Goal: Transaction & Acquisition: Book appointment/travel/reservation

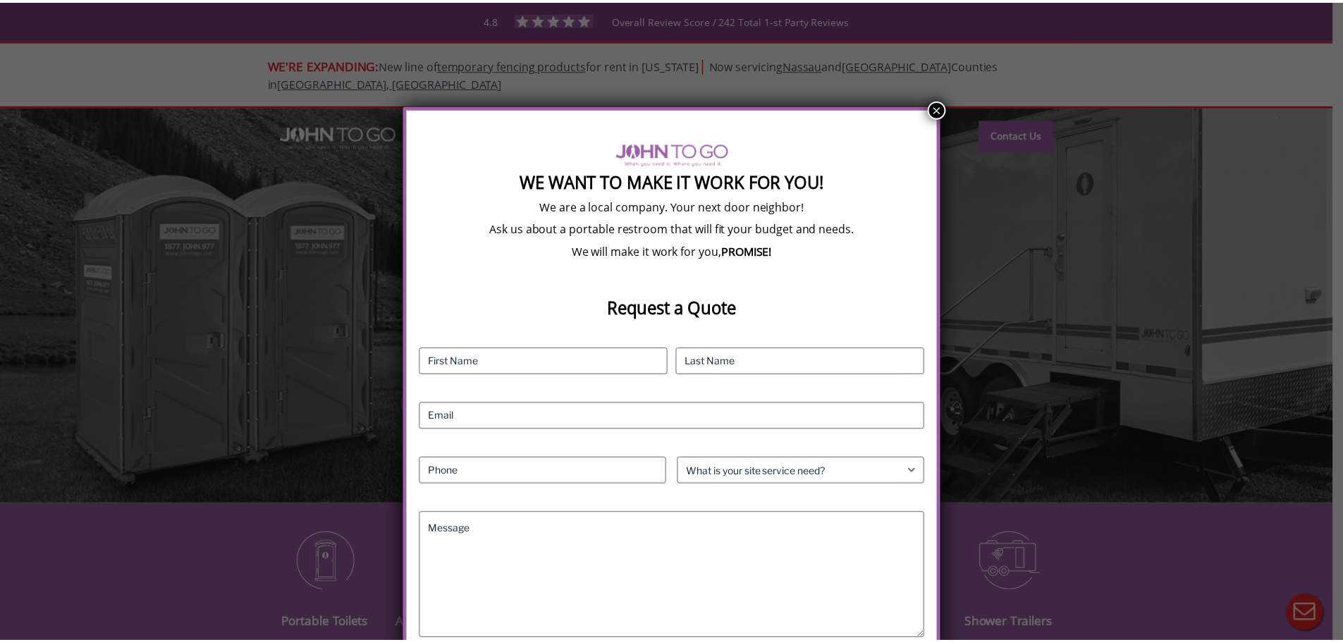
scroll to position [35, 0]
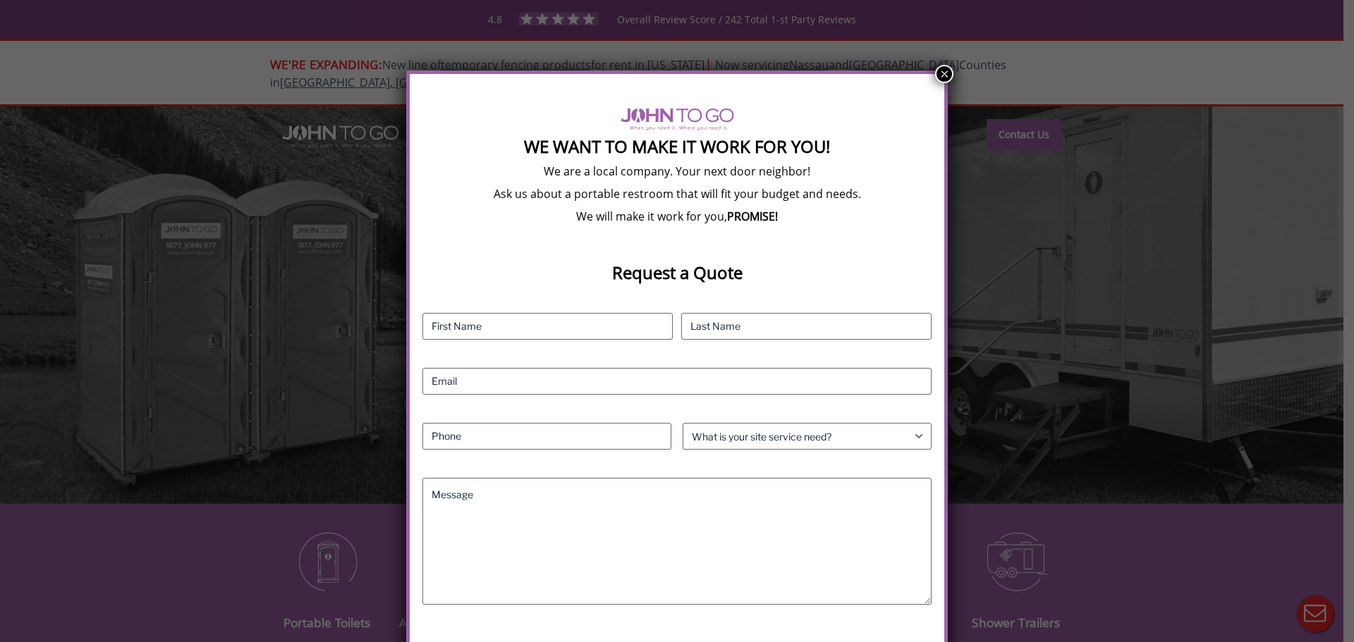
click at [935, 71] on button "×" at bounding box center [944, 74] width 18 height 18
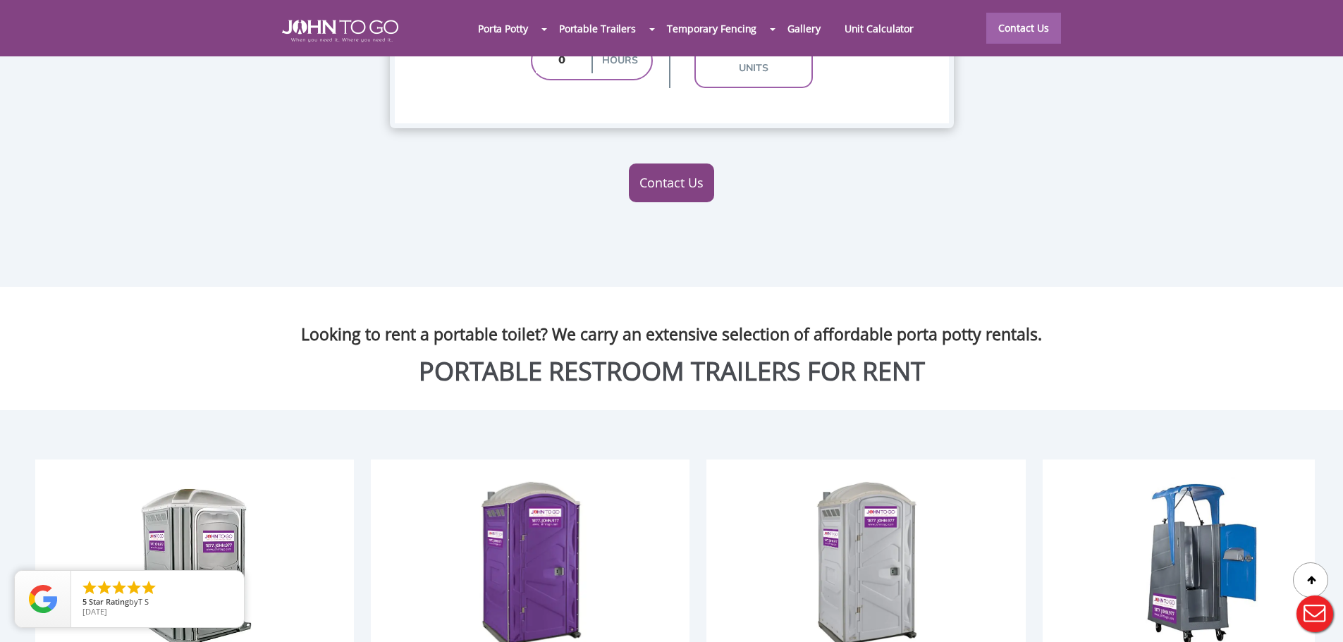
scroll to position [1692, 0]
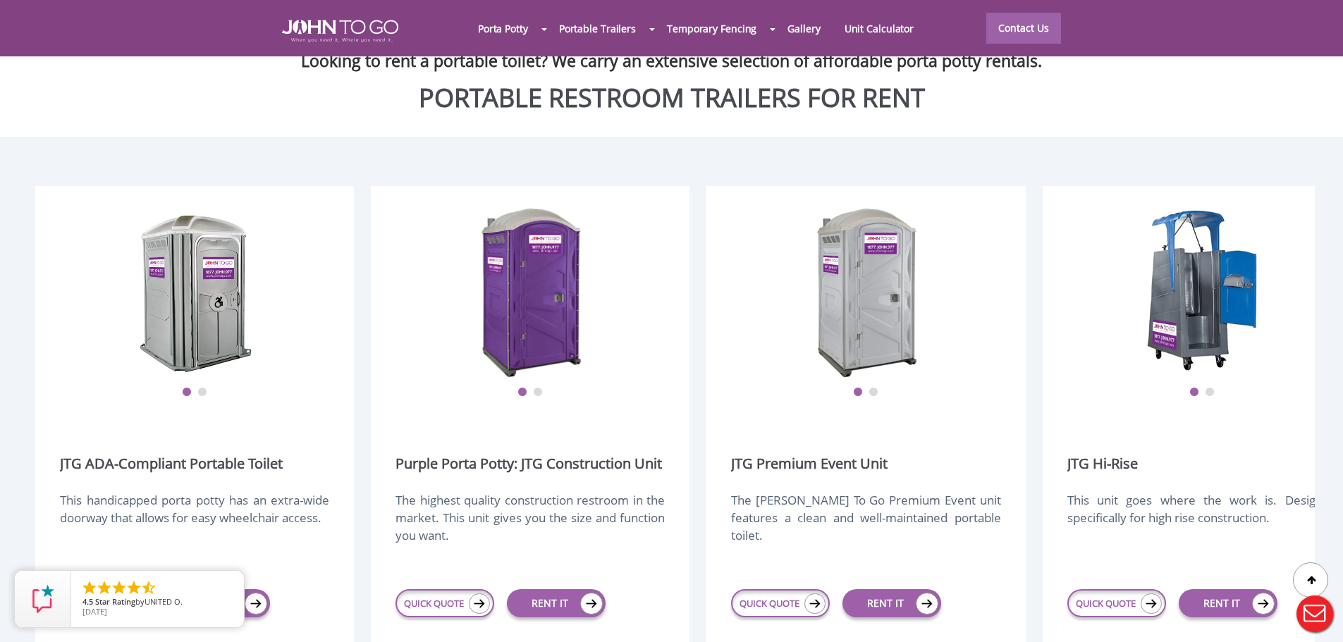
click at [539, 361] on div at bounding box center [671, 321] width 1343 height 642
click at [538, 388] on button "2" at bounding box center [538, 393] width 10 height 10
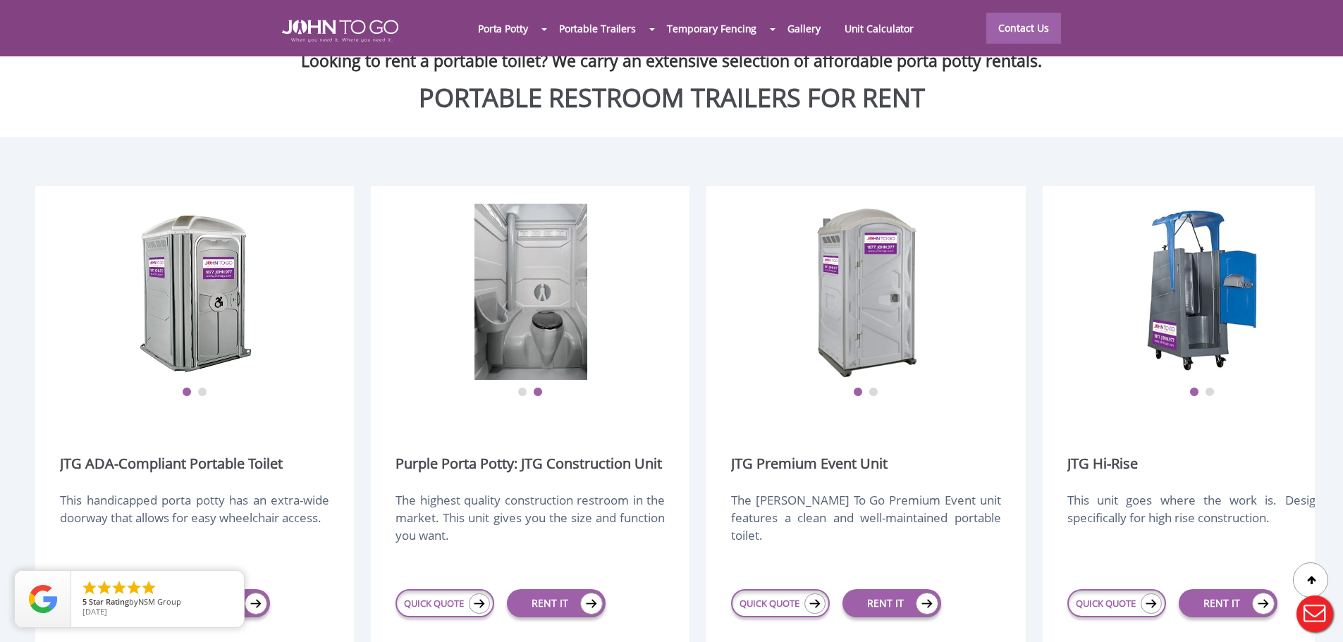
click at [873, 388] on button "2" at bounding box center [874, 393] width 10 height 10
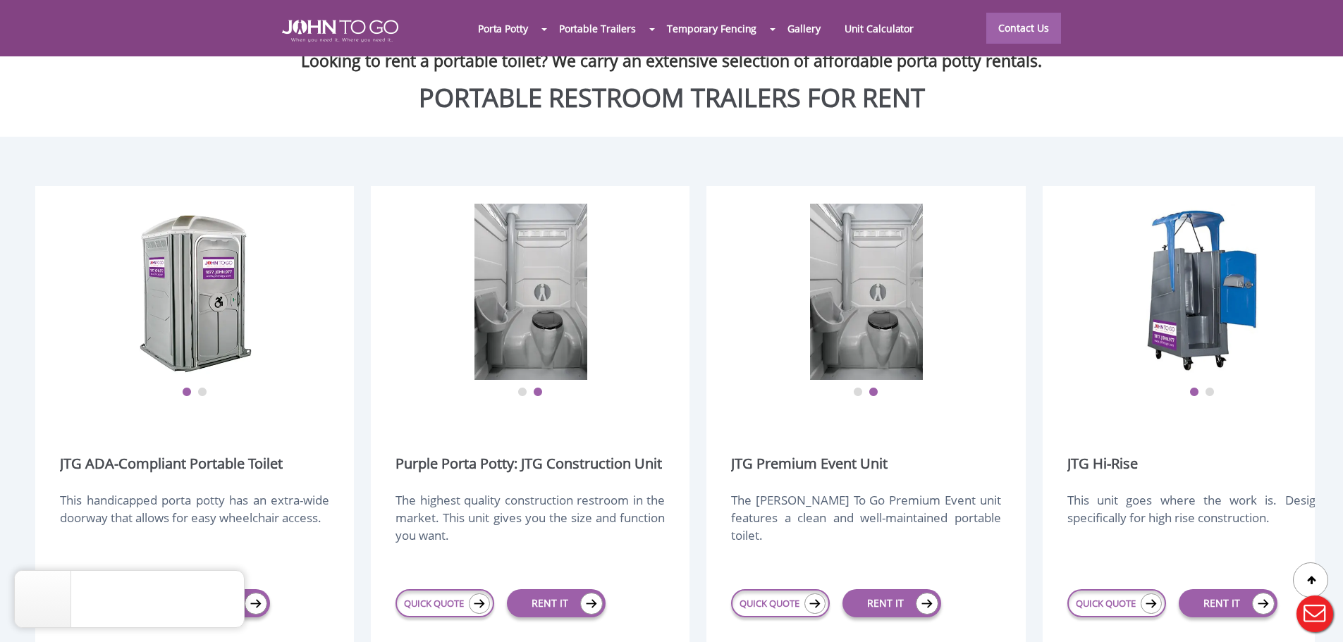
click at [203, 388] on button "2" at bounding box center [202, 393] width 10 height 10
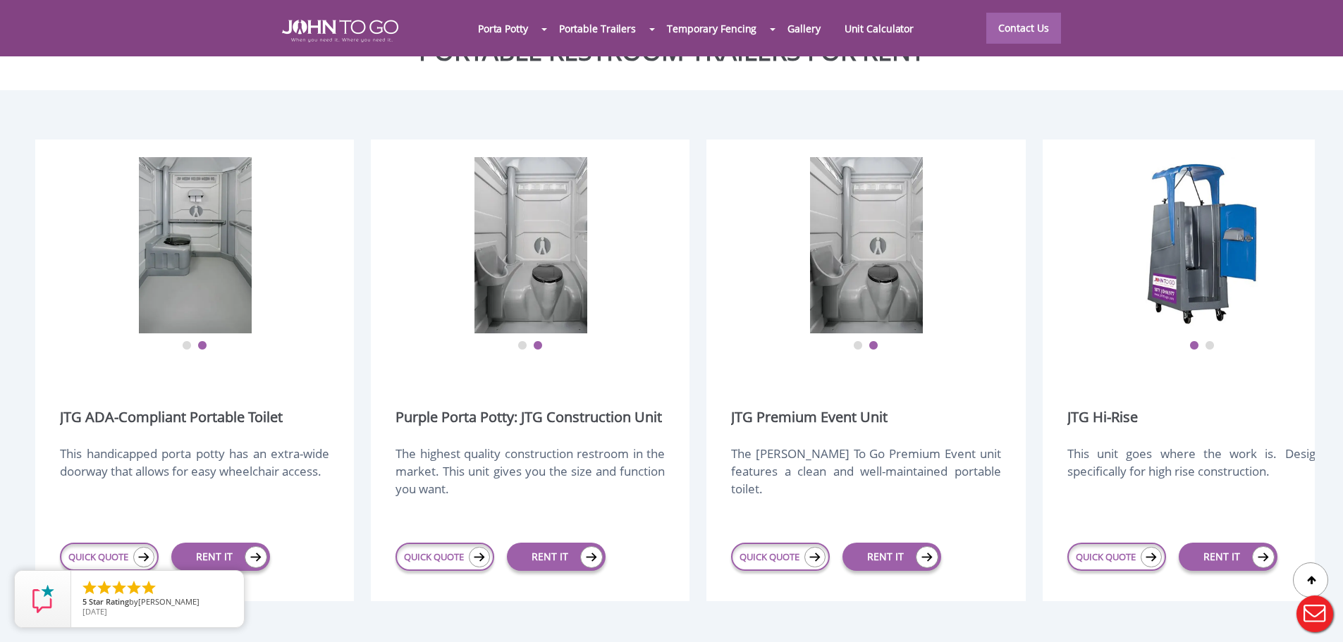
scroll to position [1763, 0]
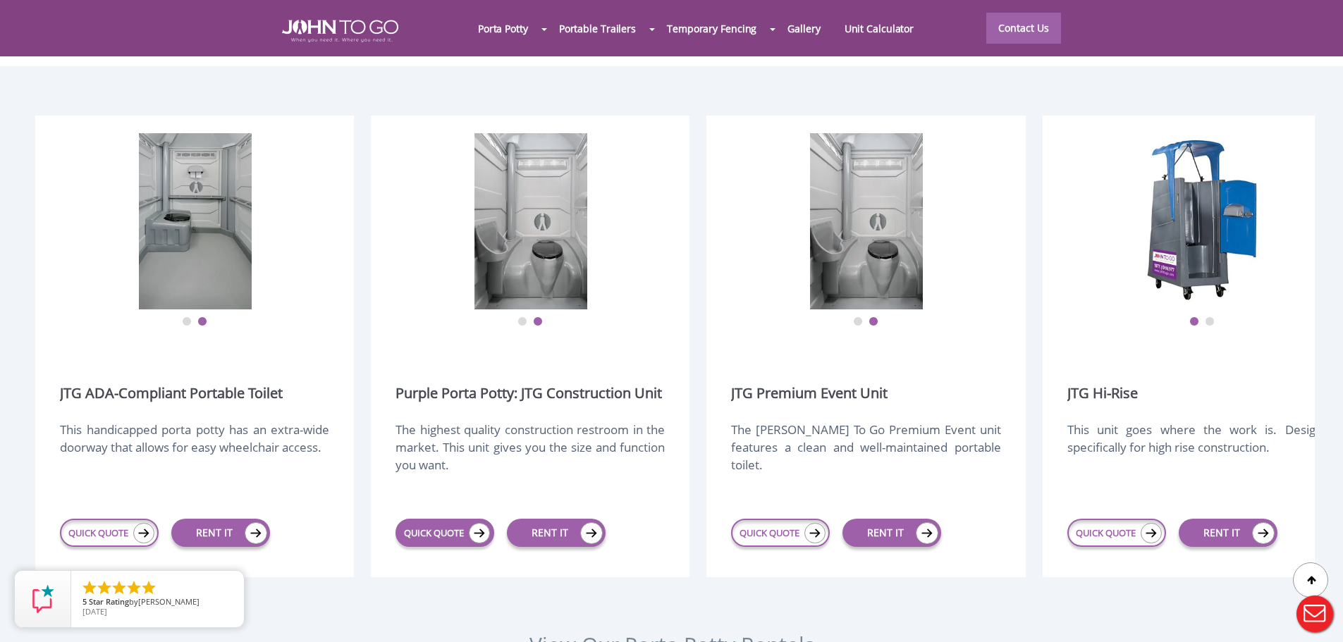
click at [471, 523] on img at bounding box center [479, 533] width 21 height 20
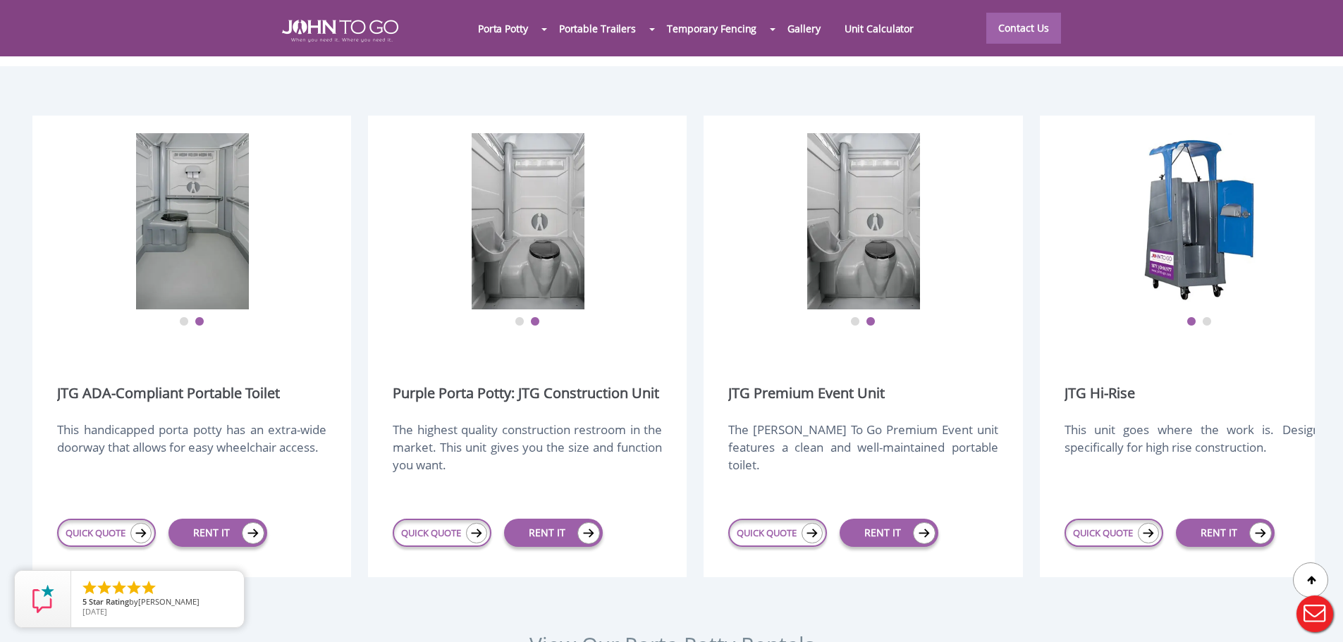
scroll to position [0, 3]
click at [450, 519] on link "QUICK QUOTE" at bounding box center [442, 533] width 99 height 28
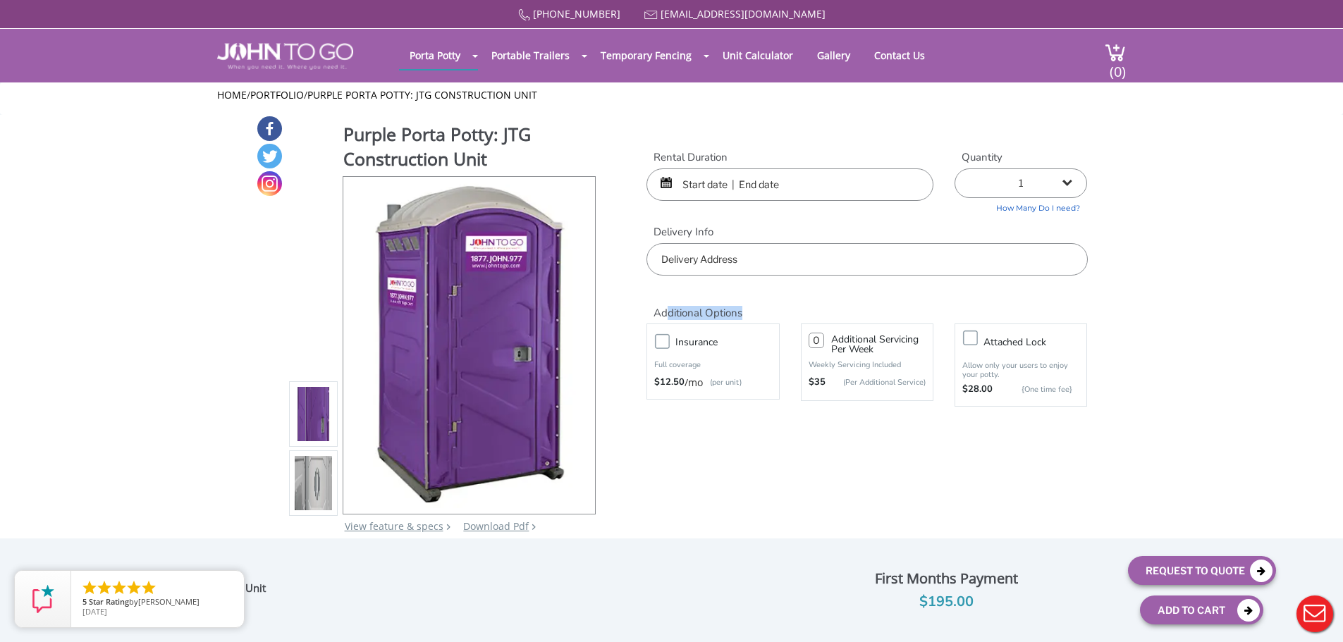
drag, startPoint x: 666, startPoint y: 308, endPoint x: 812, endPoint y: 317, distance: 146.2
click at [787, 317] on h2 "Additional Options" at bounding box center [867, 305] width 441 height 30
click at [812, 317] on h2 "Additional Options" at bounding box center [867, 305] width 441 height 30
click at [726, 182] on input "text" at bounding box center [790, 185] width 287 height 32
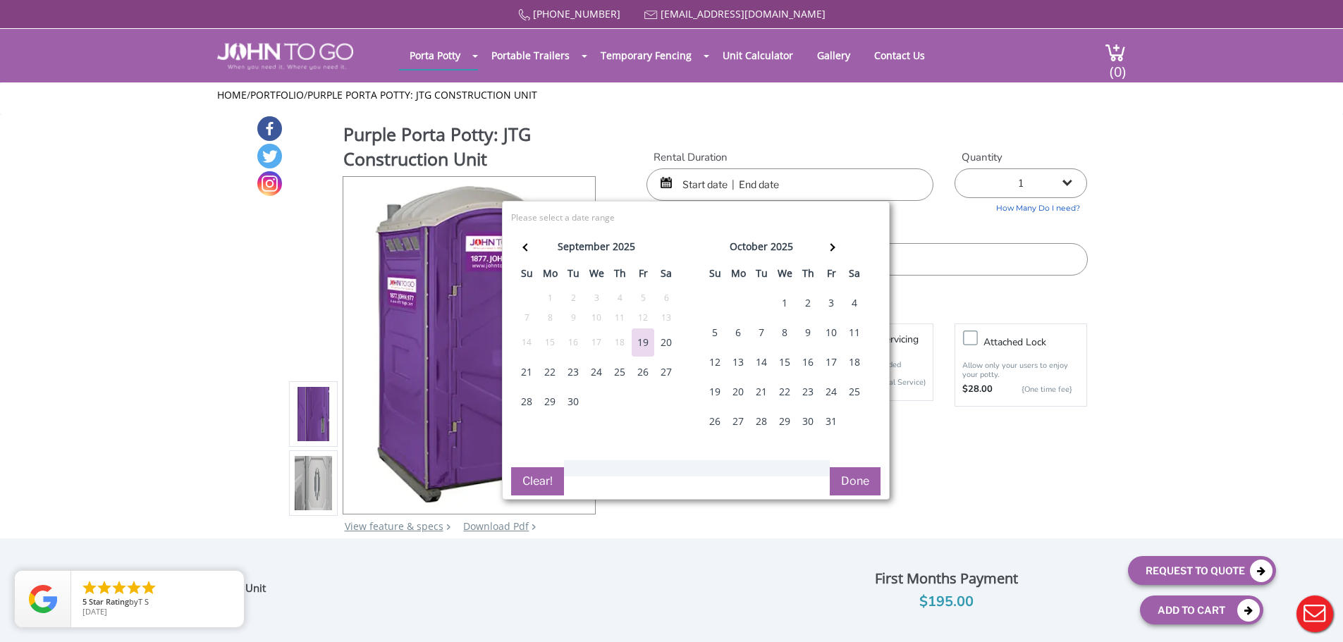
click at [549, 372] on div "22" at bounding box center [550, 372] width 23 height 28
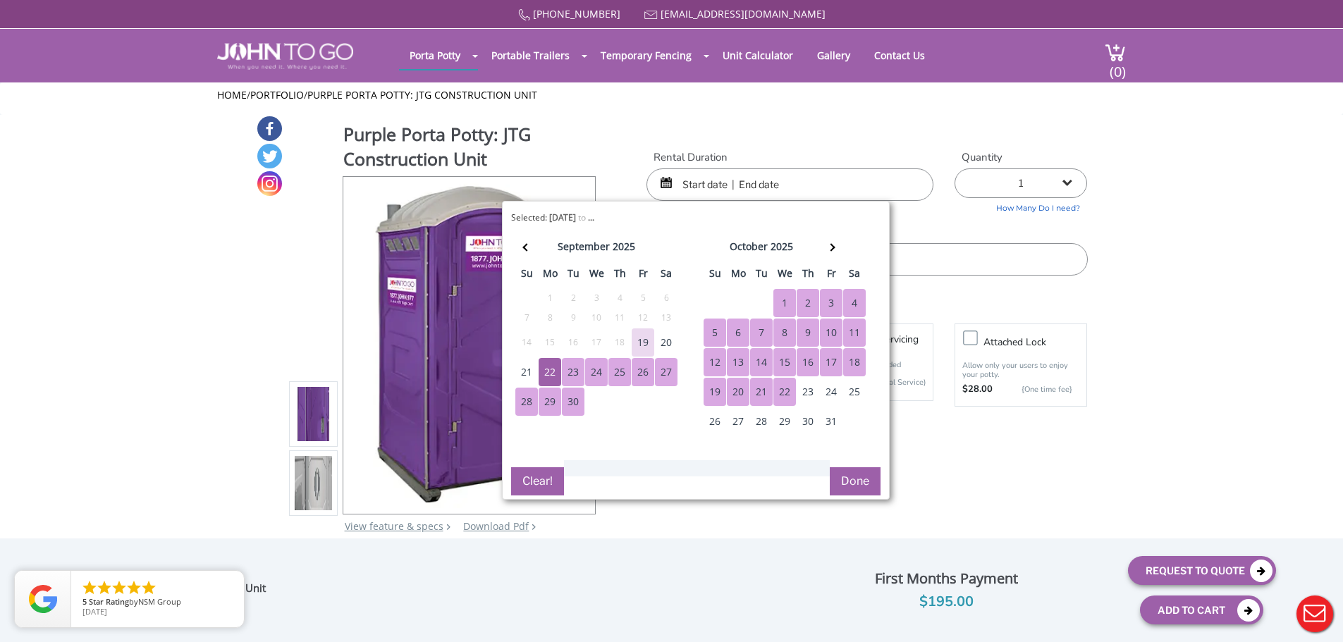
click at [783, 398] on div "22" at bounding box center [784, 392] width 23 height 28
type input "09/22/2025 to 10/22/2025"
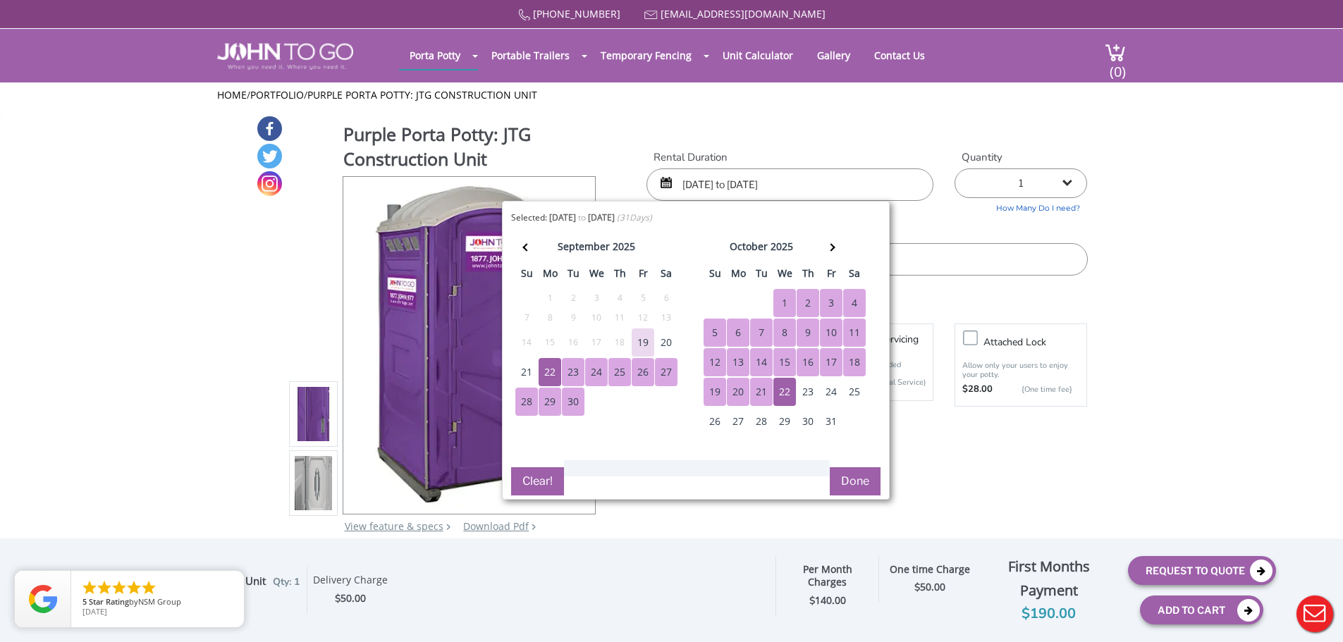
click at [871, 479] on button "Done" at bounding box center [855, 481] width 51 height 28
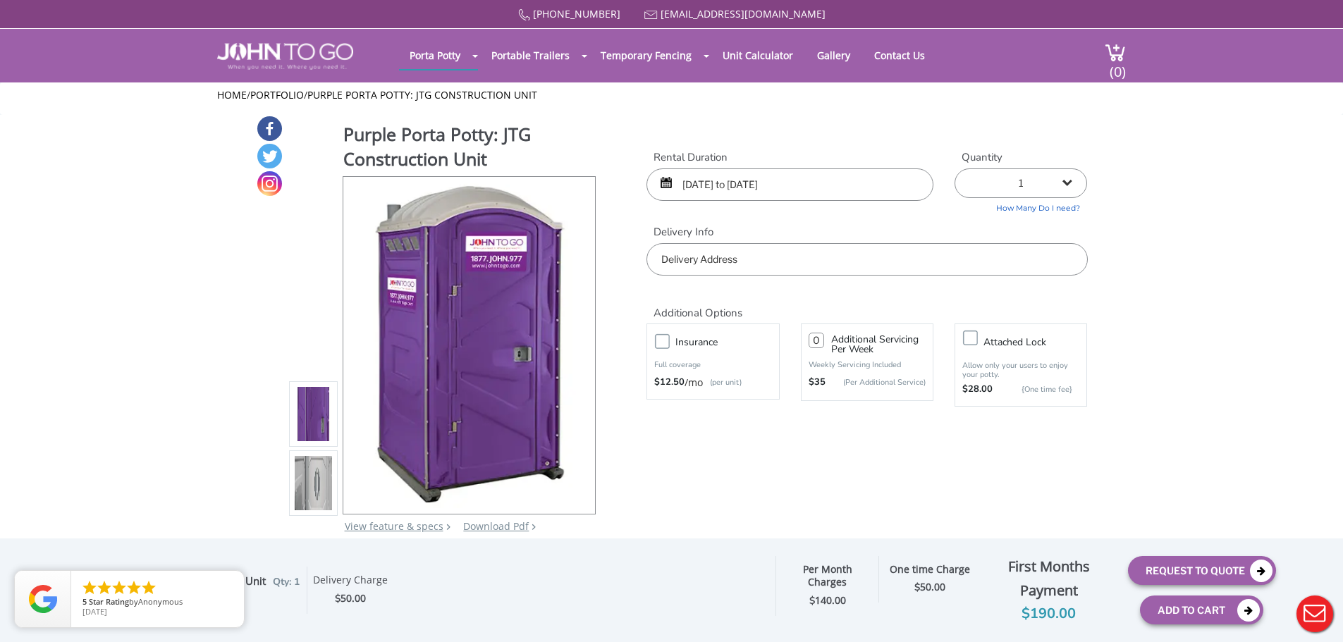
click at [703, 270] on input "text" at bounding box center [867, 259] width 441 height 32
click at [1254, 344] on div "877 564 6977 info@johntogo.com Porta Potty Portable Toilets ADA Accessible Unit…" at bounding box center [671, 330] width 1343 height 661
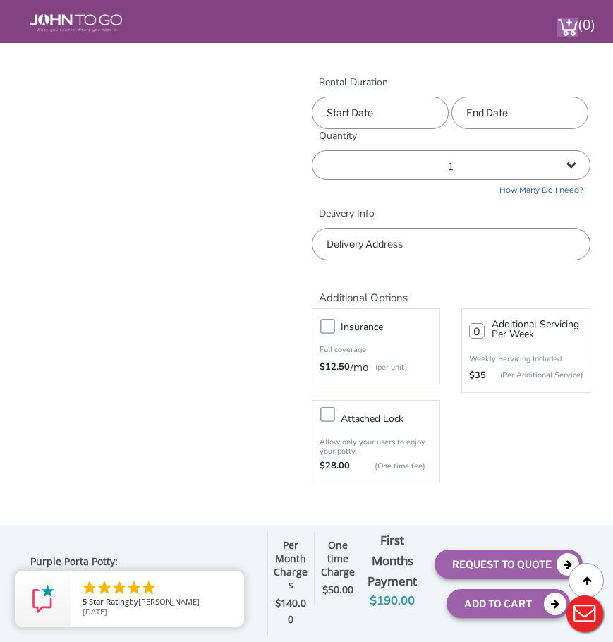
scroll to position [635, 0]
